Goal: Register for event/course

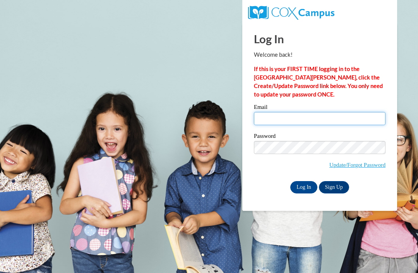
click at [305, 123] on input "Email" at bounding box center [320, 118] width 132 height 13
type input "Chill10@daltonstate.edu"
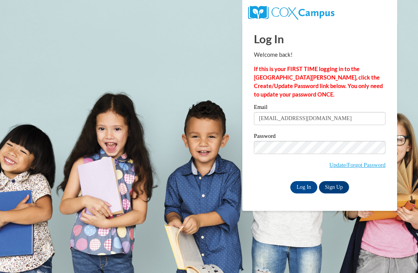
click at [303, 188] on input "Log In" at bounding box center [303, 187] width 27 height 12
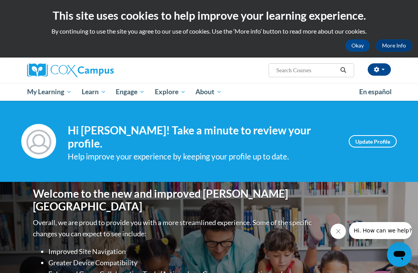
click at [304, 69] on input "Search..." at bounding box center [306, 70] width 62 height 9
type input "Systematic"
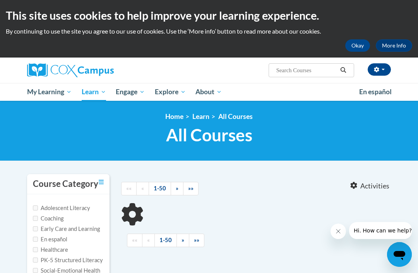
type input "Systematic"
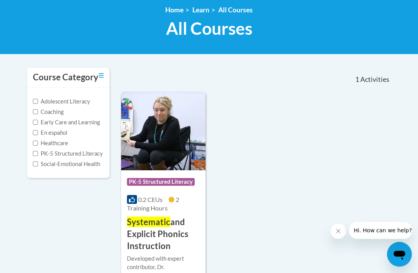
scroll to position [106, 0]
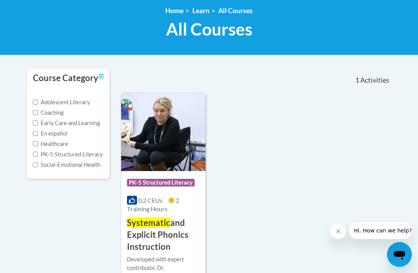
click at [174, 214] on div "Course Category: PK-5 Structured Literacy 0.2 CEUs 2 Training Hours COURSE Syst…" at bounding box center [163, 212] width 84 height 82
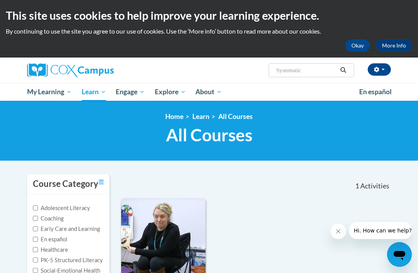
scroll to position [131, 0]
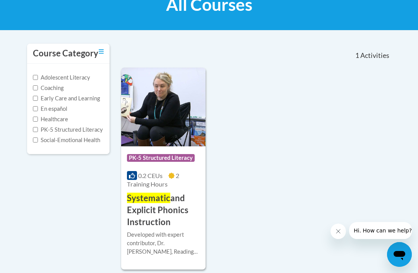
click at [167, 204] on h3 "Systematic and Explicit Phonics Instruction" at bounding box center [163, 211] width 73 height 36
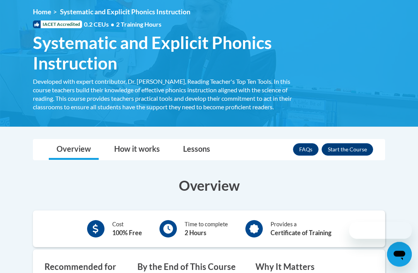
scroll to position [107, 0]
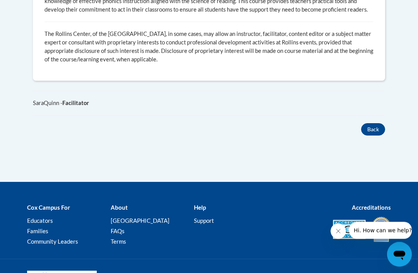
click at [374, 136] on button "Back" at bounding box center [373, 130] width 24 height 12
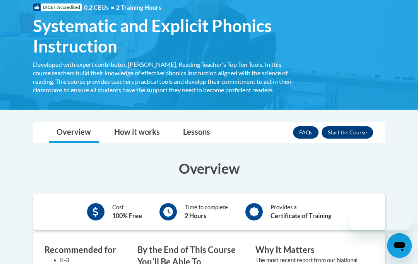
scroll to position [130, 0]
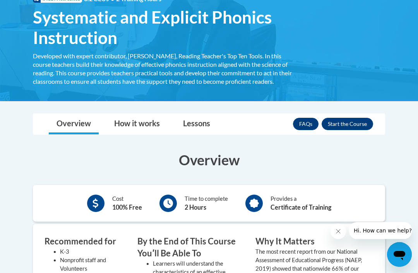
click at [354, 124] on button "Enroll" at bounding box center [346, 124] width 51 height 12
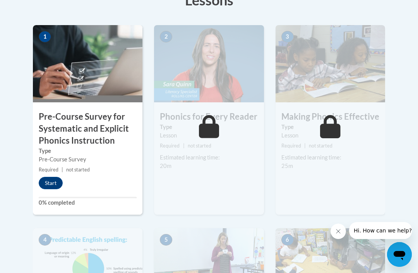
scroll to position [251, 0]
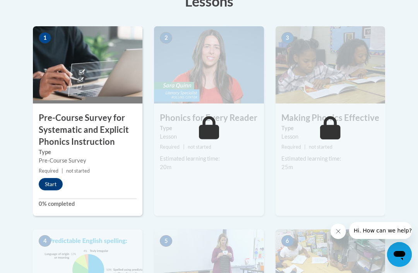
click at [58, 182] on button "Start" at bounding box center [51, 184] width 24 height 12
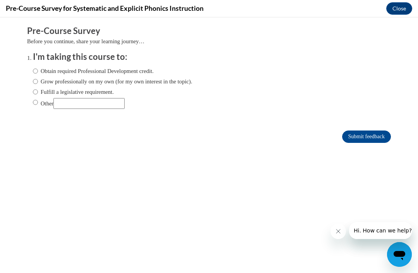
scroll to position [0, 0]
click at [35, 103] on input "Other" at bounding box center [35, 102] width 5 height 9
radio input "true"
click at [369, 137] on input "Submit feedback" at bounding box center [366, 137] width 49 height 12
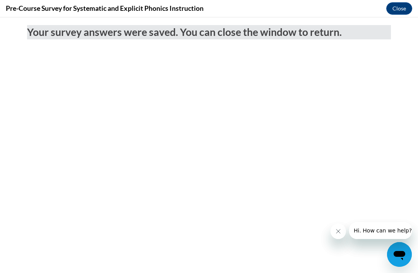
click at [402, 8] on button "Close" at bounding box center [399, 8] width 26 height 12
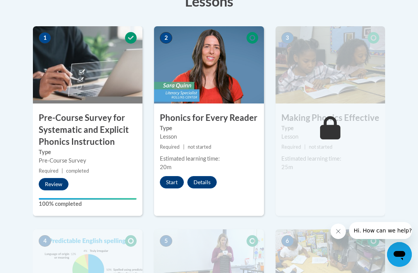
click at [173, 179] on button "Start" at bounding box center [172, 182] width 24 height 12
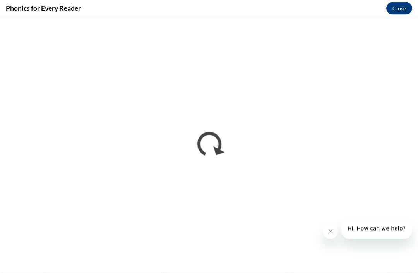
scroll to position [322, 0]
